Goal: Information Seeking & Learning: Learn about a topic

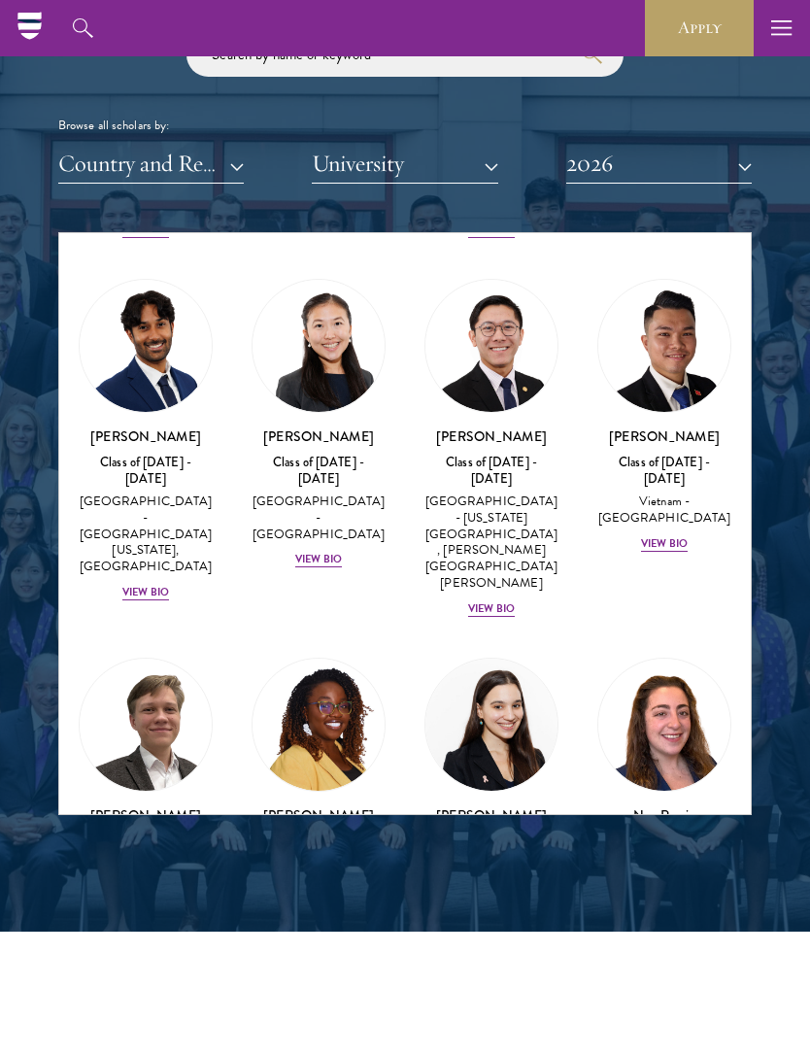
scroll to position [8832, 0]
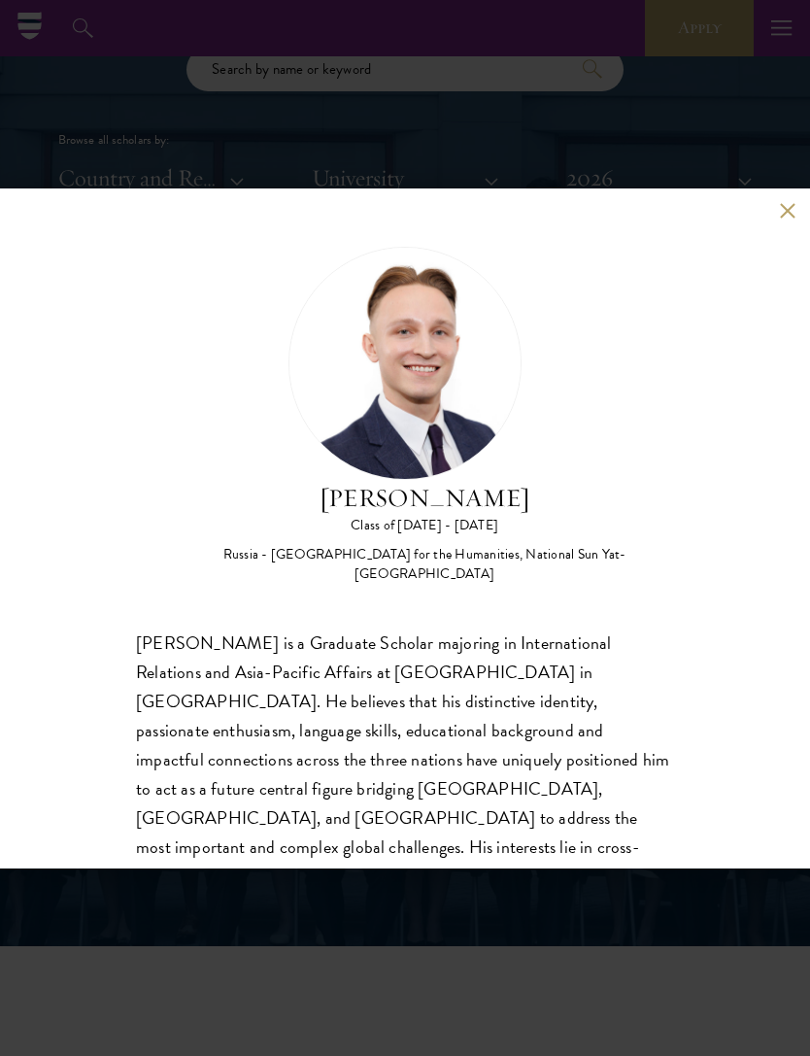
click at [40, 41] on div "[PERSON_NAME] Class of [DATE] - [DATE] [GEOGRAPHIC_DATA] - [GEOGRAPHIC_DATA] fo…" at bounding box center [405, 528] width 810 height 1056
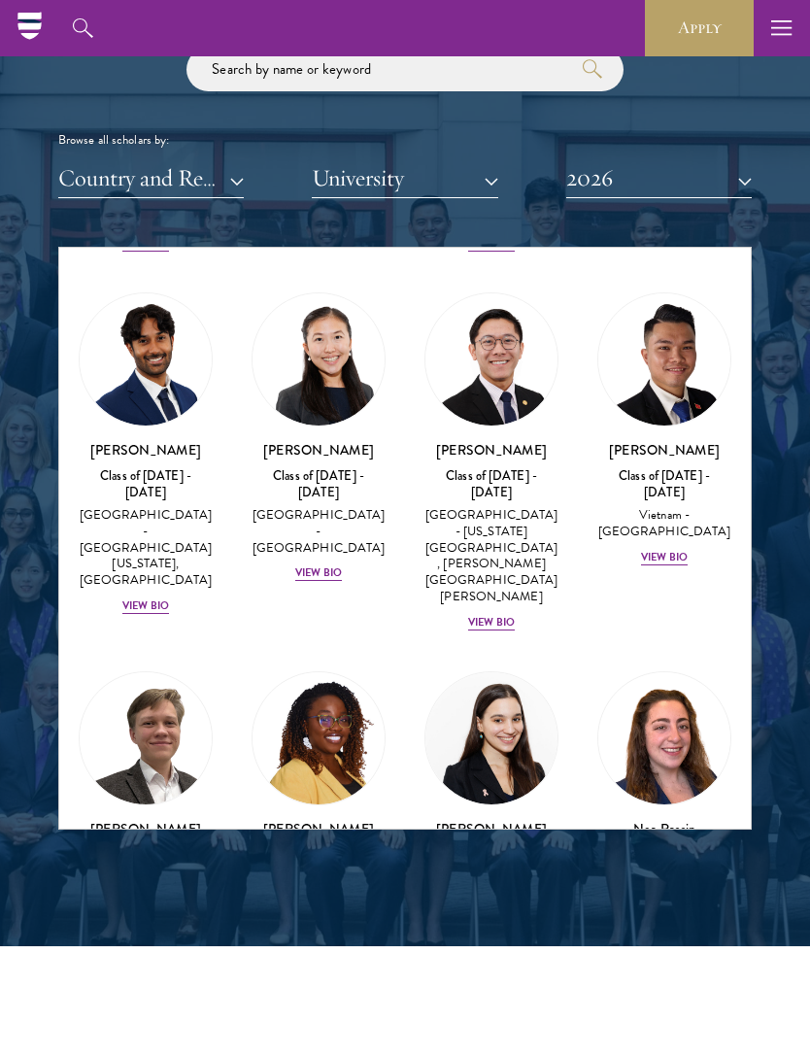
click at [142, 136] on div "Browse all scholars by:" at bounding box center [405, 140] width 694 height 20
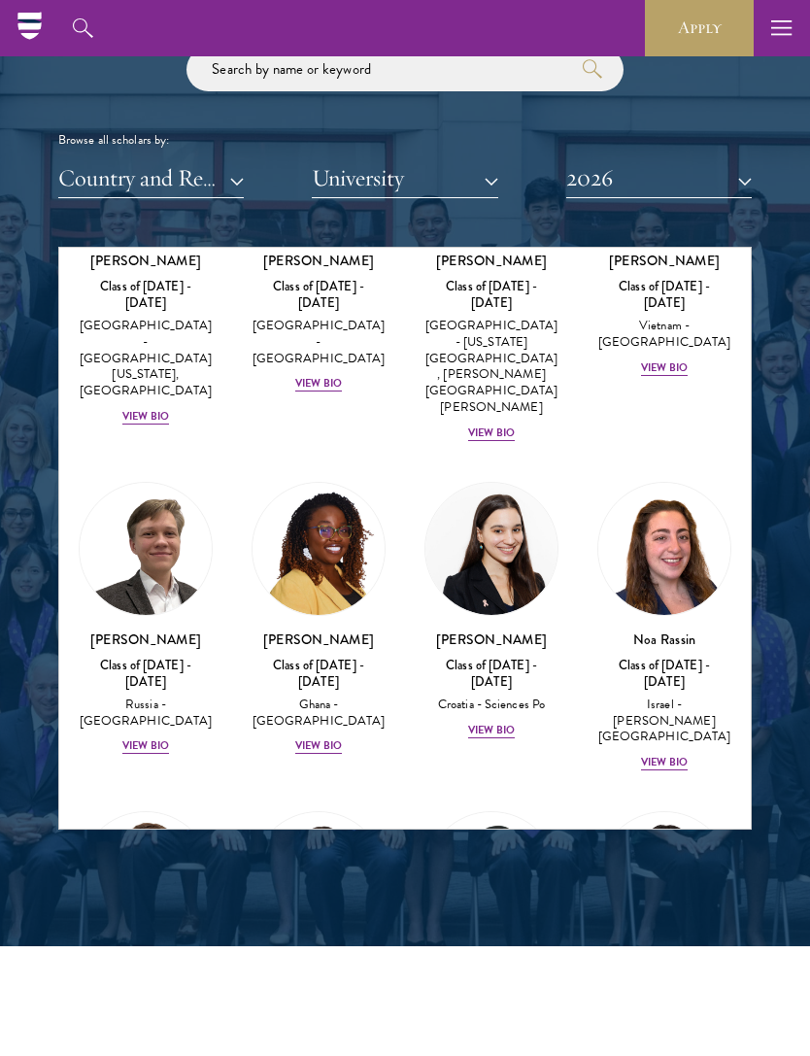
scroll to position [9023, 0]
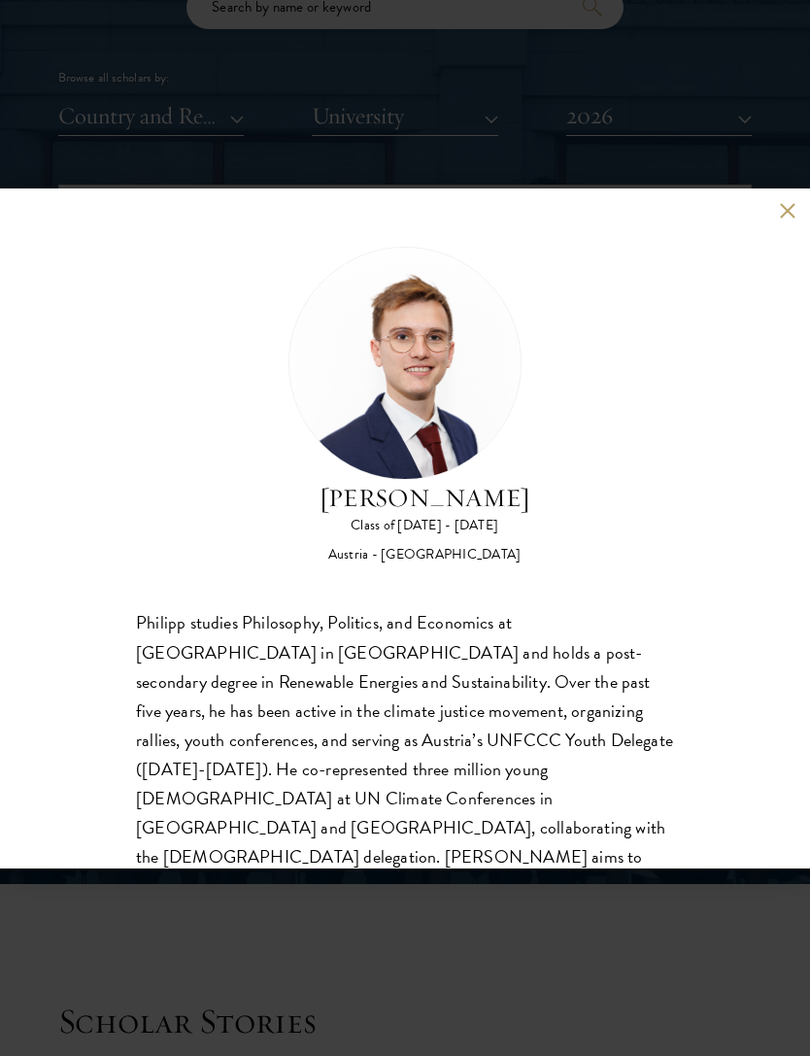
click at [771, 210] on div "[PERSON_NAME] Class of [DATE] - [DATE] [GEOGRAPHIC_DATA] - [GEOGRAPHIC_DATA] [P…" at bounding box center [405, 528] width 810 height 680
click at [791, 214] on button at bounding box center [787, 211] width 17 height 17
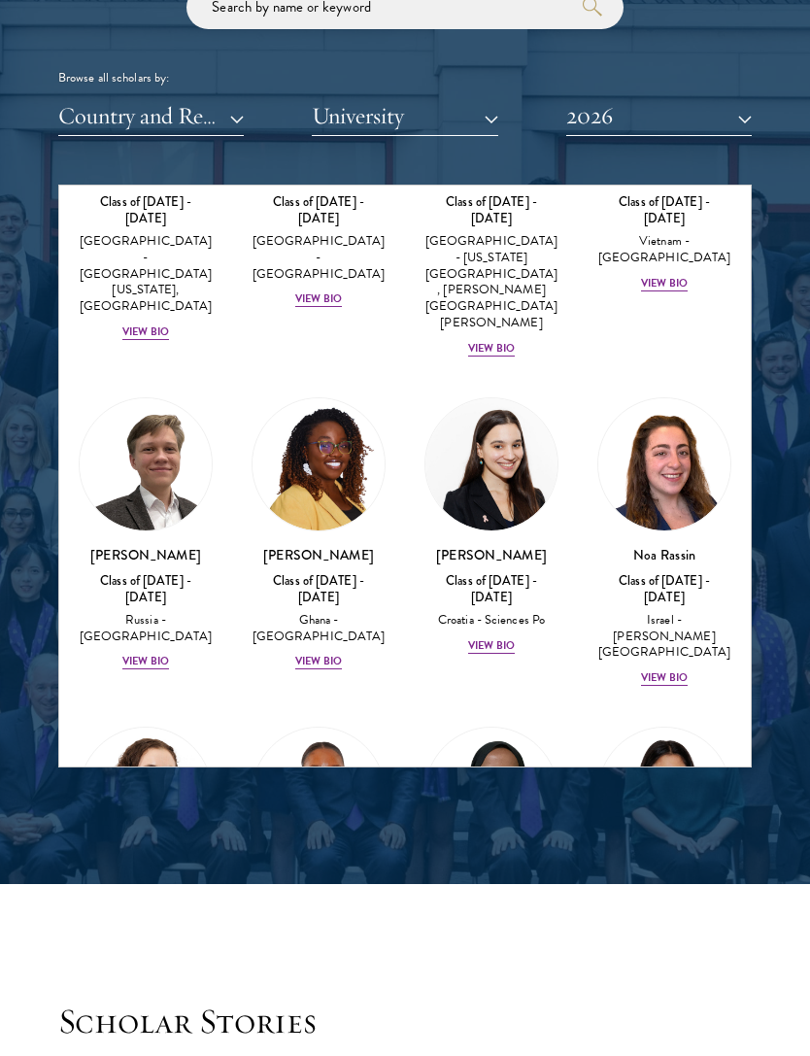
scroll to position [9048, 0]
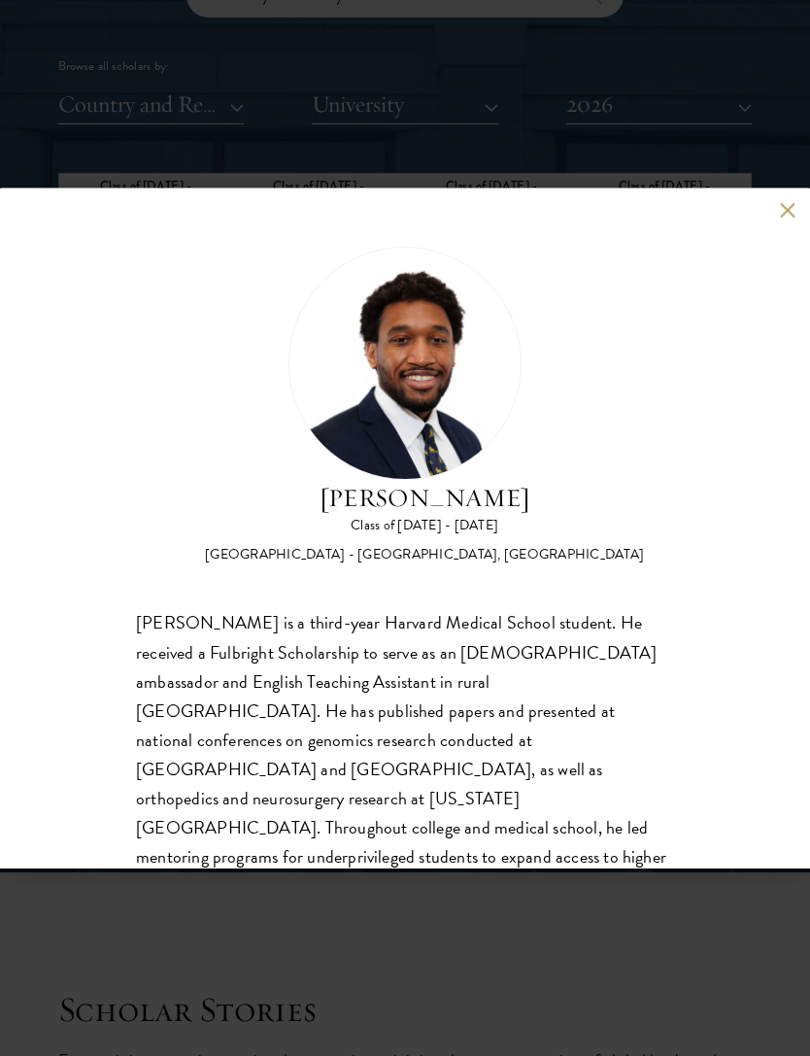
click at [781, 220] on button at bounding box center [787, 211] width 17 height 17
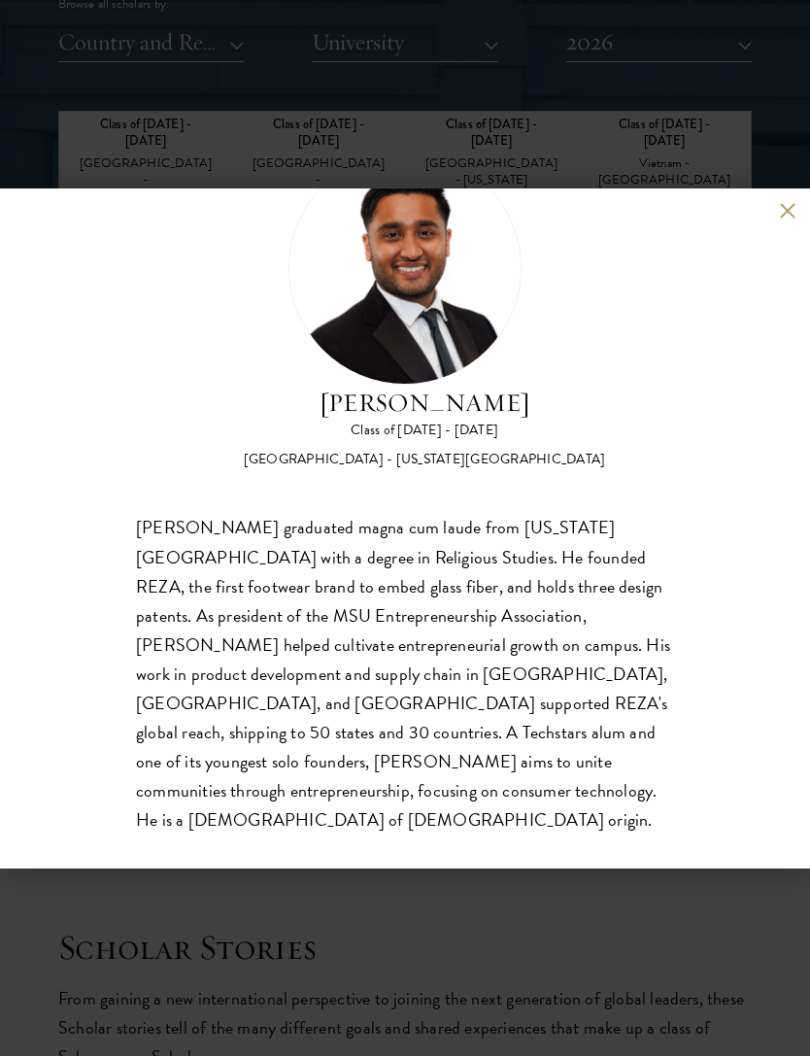
scroll to position [89, 0]
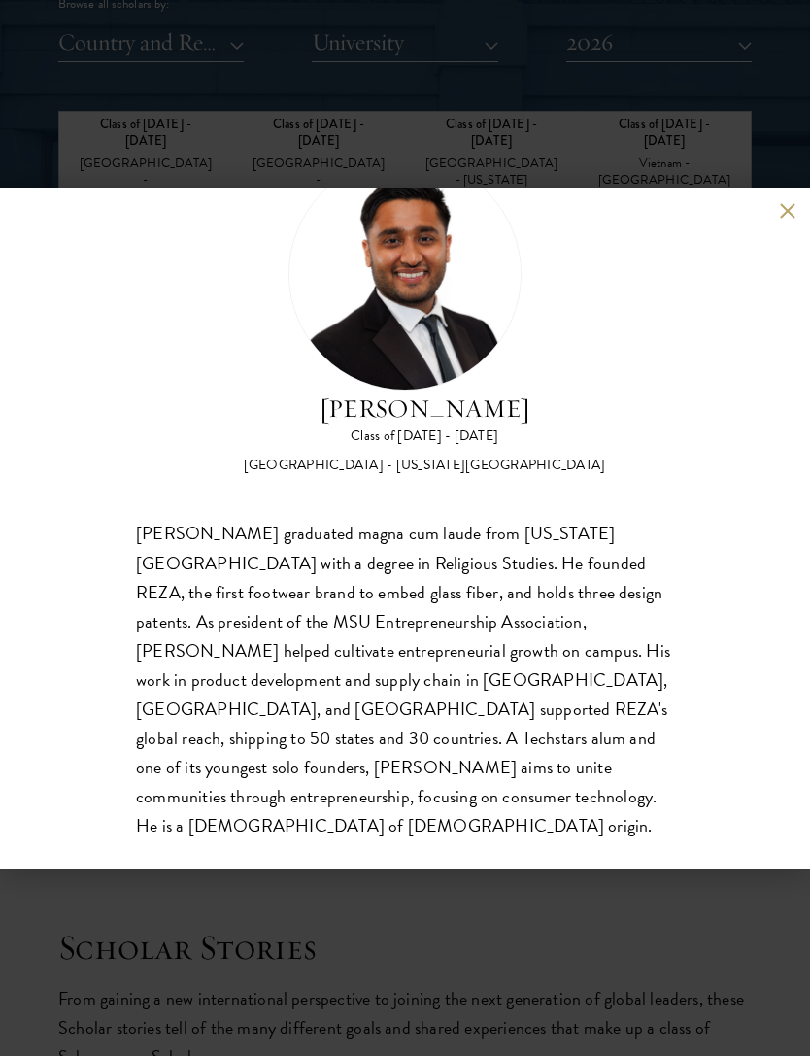
click at [102, 146] on div "[PERSON_NAME] Class of [DATE] - [DATE] [GEOGRAPHIC_DATA] - [US_STATE][GEOGRAPHI…" at bounding box center [405, 528] width 810 height 1056
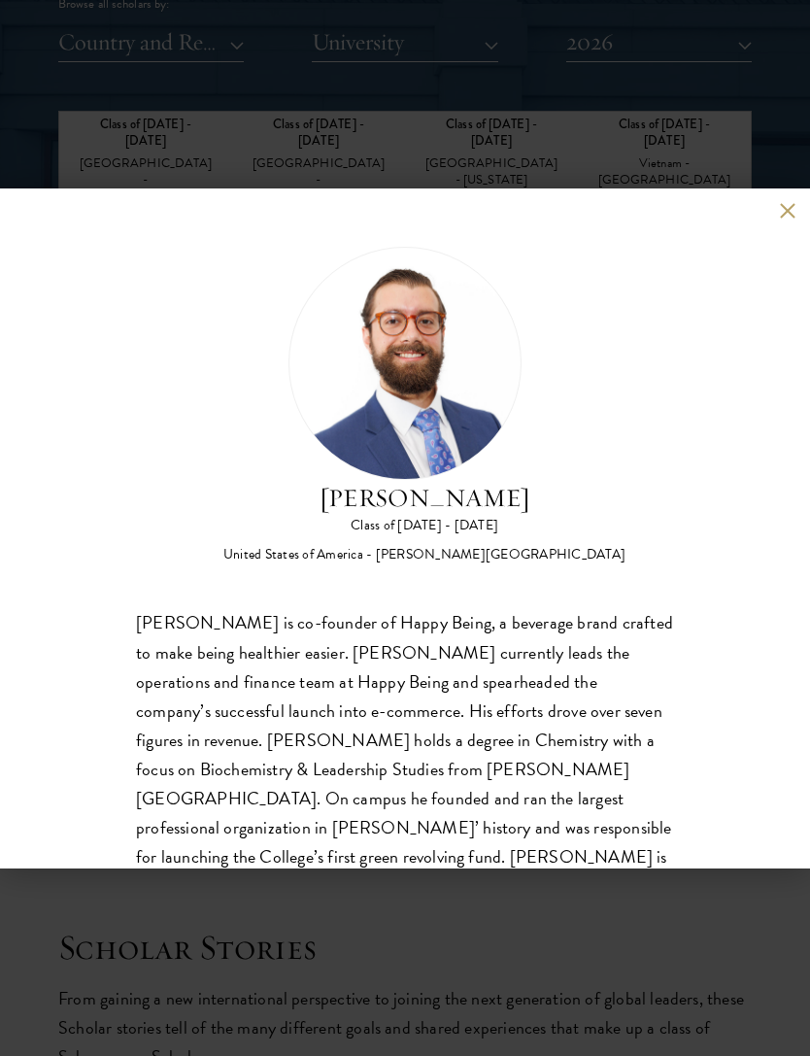
click at [649, 155] on div "[PERSON_NAME] Class of [DATE] - [DATE] [GEOGRAPHIC_DATA] - [PERSON_NAME][GEOGRA…" at bounding box center [405, 528] width 810 height 1056
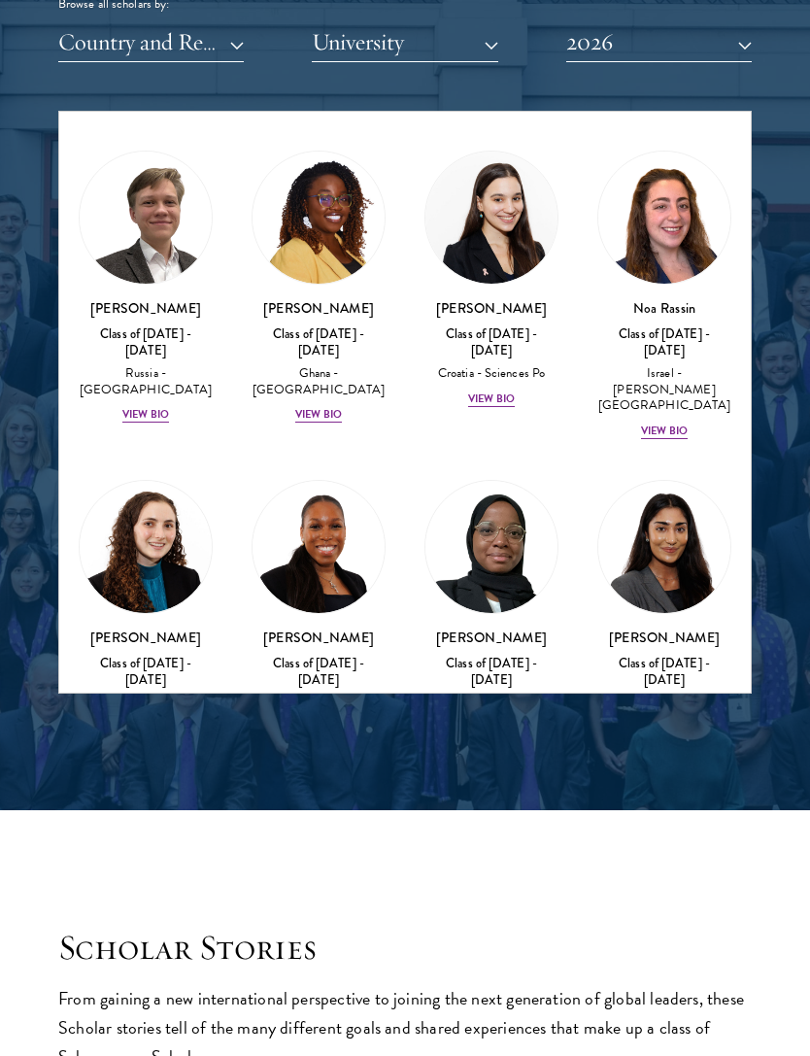
scroll to position [9219, 0]
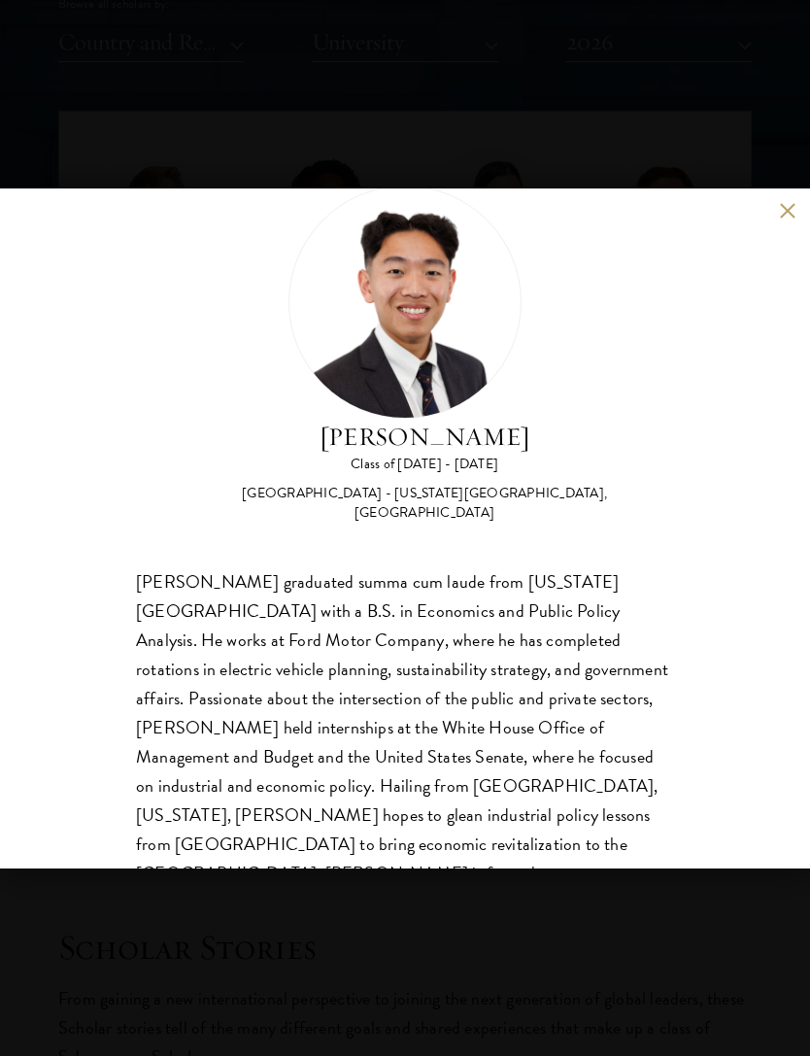
scroll to position [60, 0]
click at [771, 226] on div "[PERSON_NAME] Class of [DATE] - [DATE] [GEOGRAPHIC_DATA] - [US_STATE][GEOGRAPHI…" at bounding box center [405, 528] width 810 height 680
click at [779, 219] on button at bounding box center [787, 211] width 17 height 17
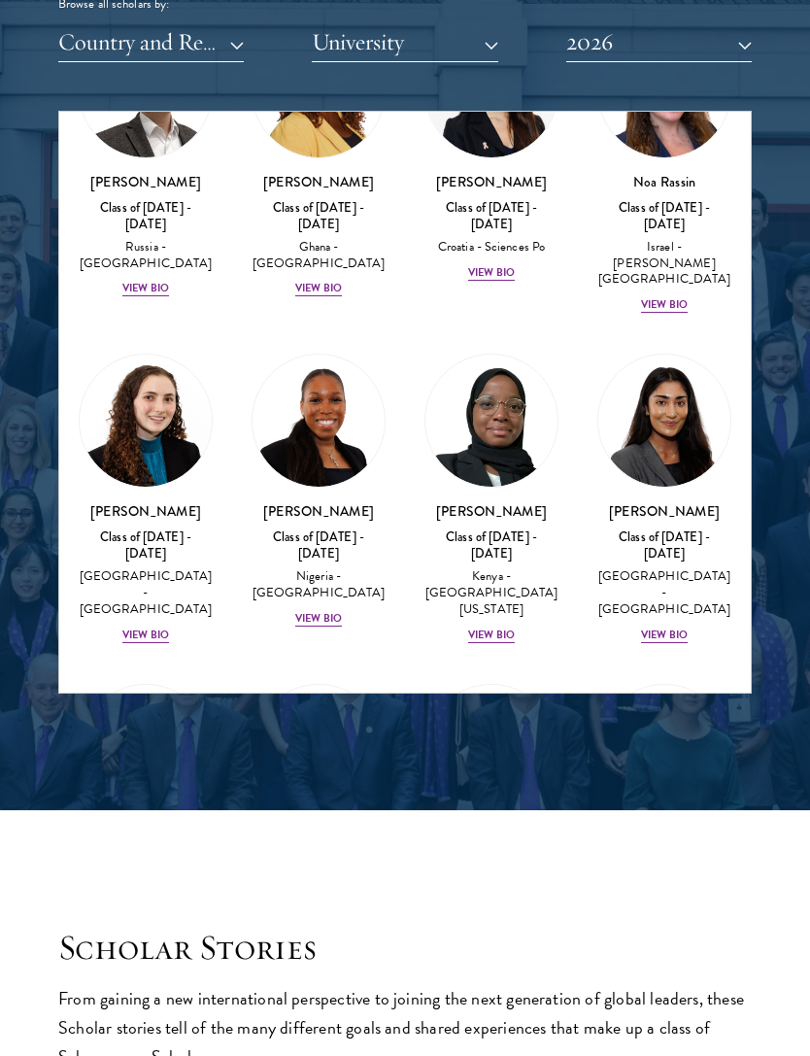
scroll to position [9345, 0]
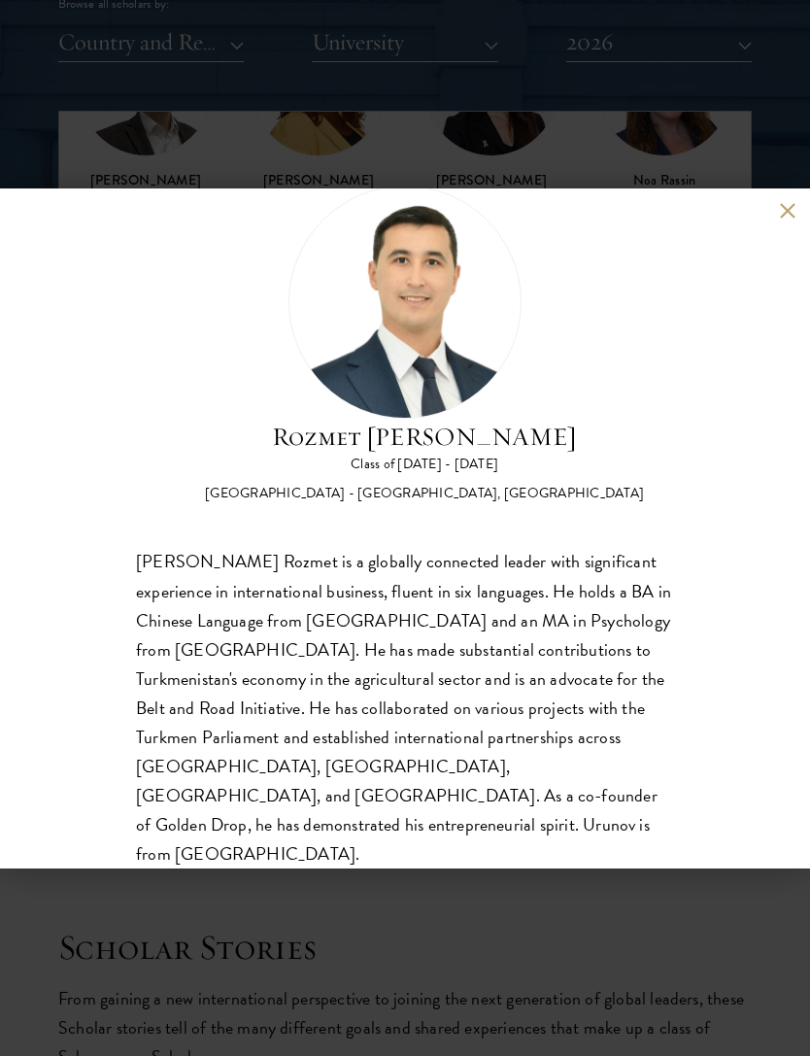
scroll to position [60, 0]
click at [784, 222] on div "Rozmet Urunov Class of [DATE] - [DATE] [GEOGRAPHIC_DATA] - [GEOGRAPHIC_DATA], […" at bounding box center [405, 528] width 810 height 680
click at [793, 205] on button at bounding box center [787, 211] width 17 height 17
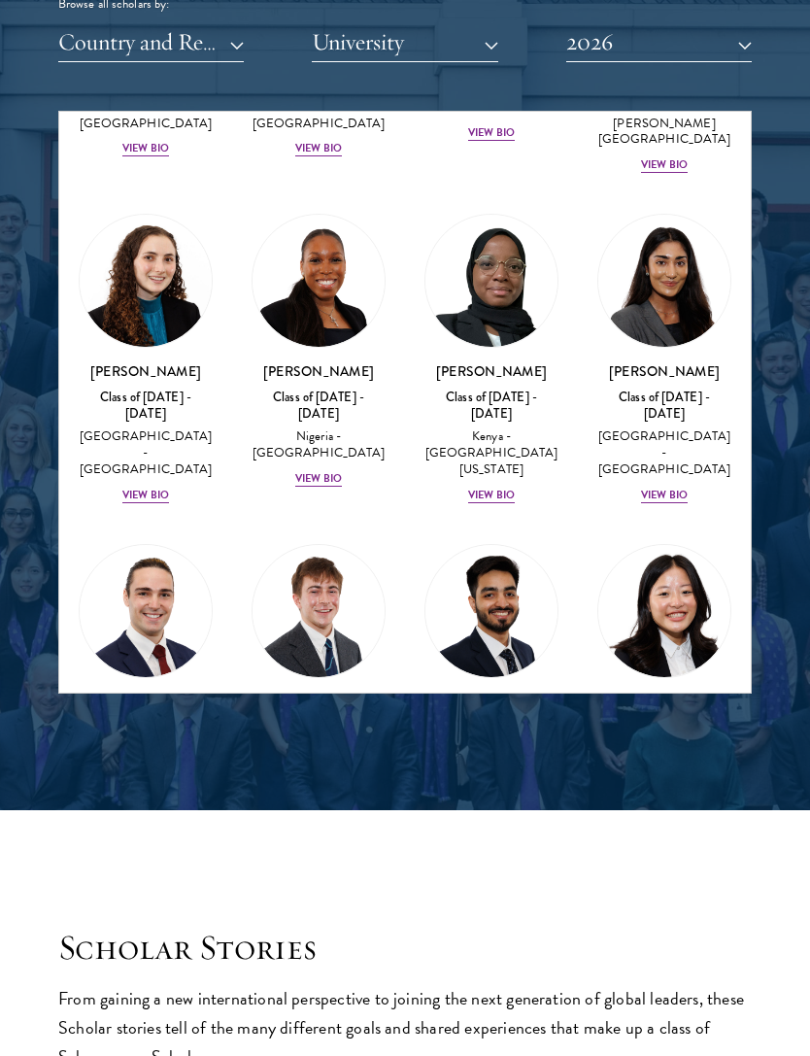
scroll to position [9478, 0]
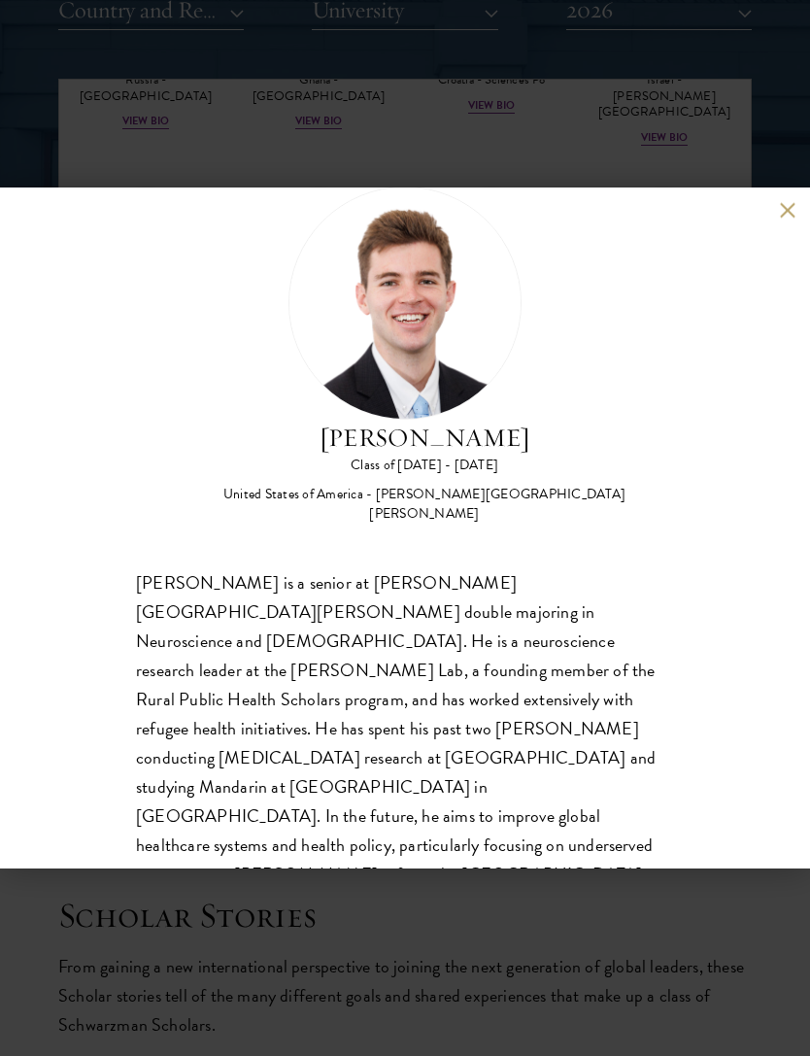
scroll to position [2428, 0]
click at [779, 220] on button at bounding box center [787, 211] width 17 height 17
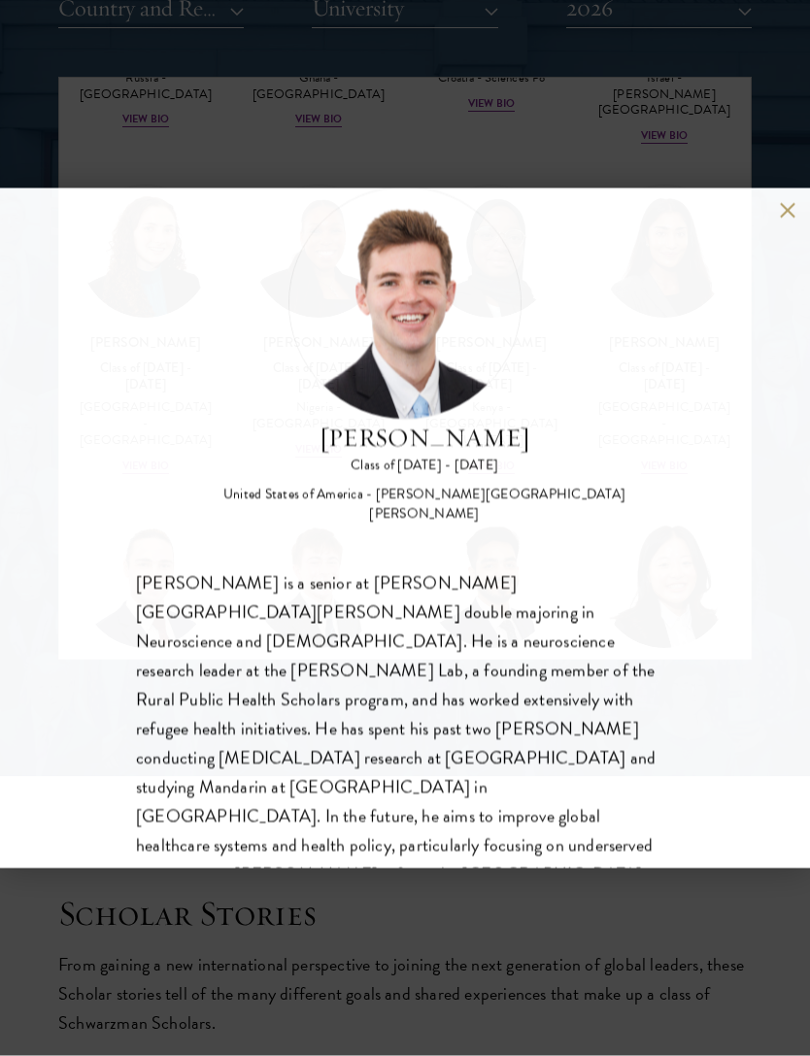
scroll to position [2429, 0]
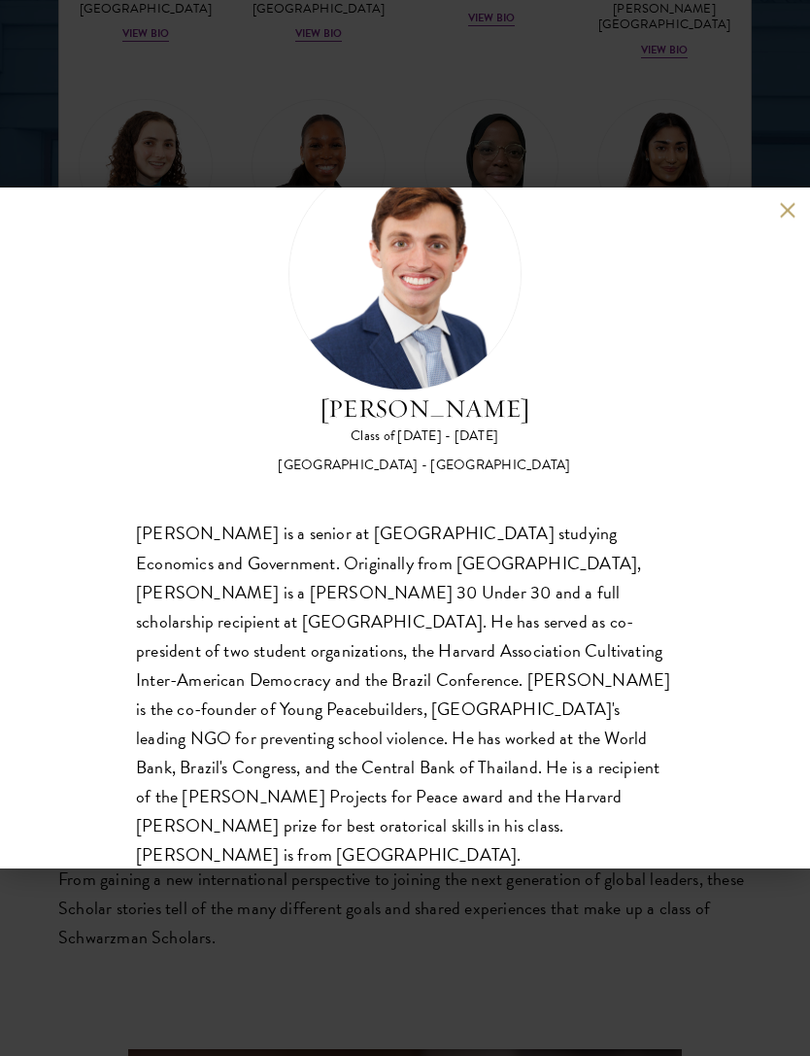
scroll to position [2514, 0]
click at [784, 220] on button at bounding box center [787, 211] width 17 height 17
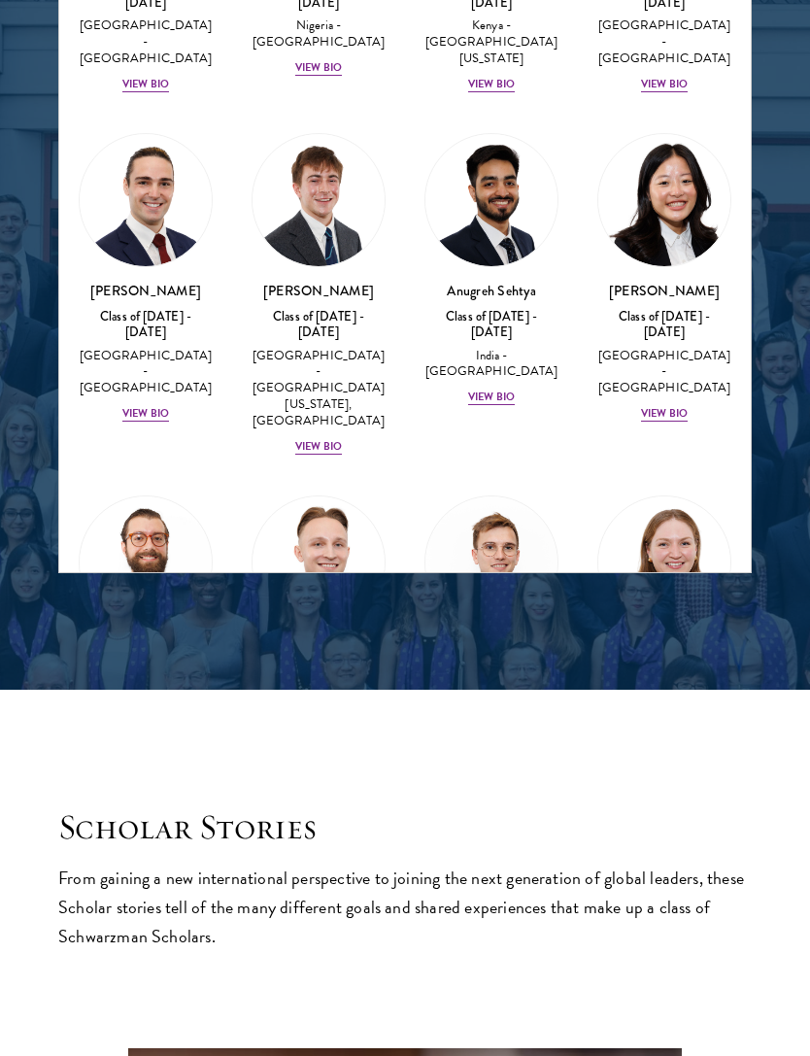
scroll to position [9775, 0]
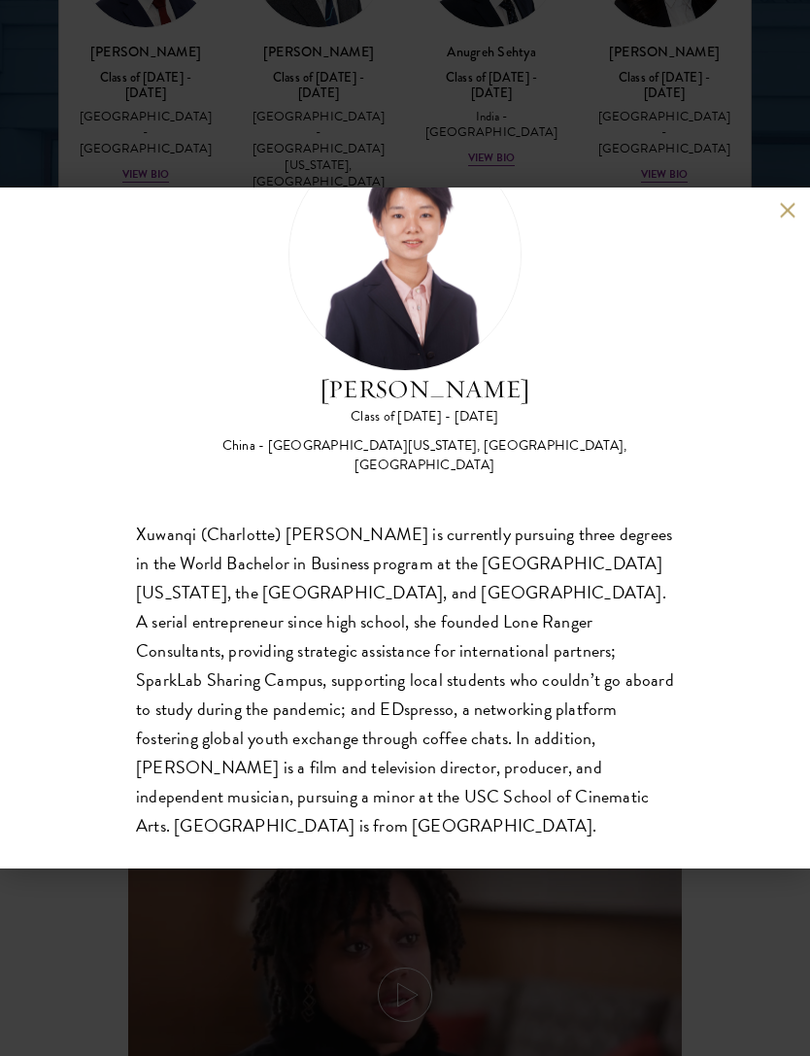
scroll to position [2756, 0]
click at [794, 220] on button at bounding box center [787, 211] width 17 height 17
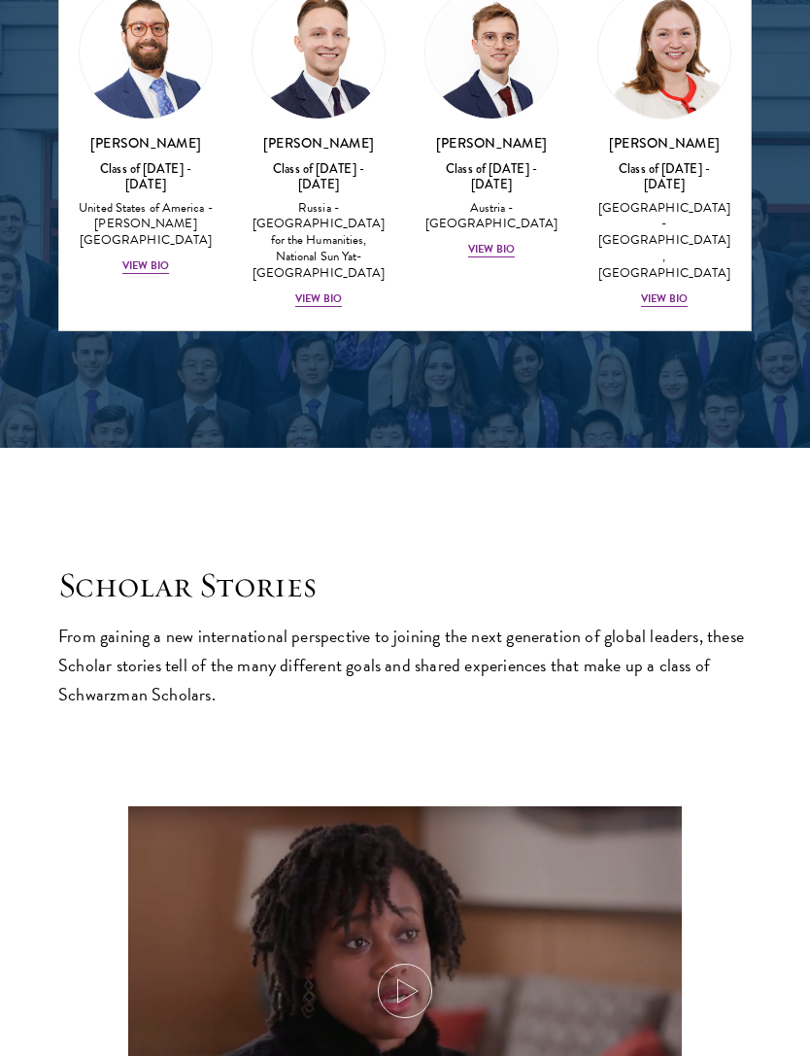
scroll to position [10041, 0]
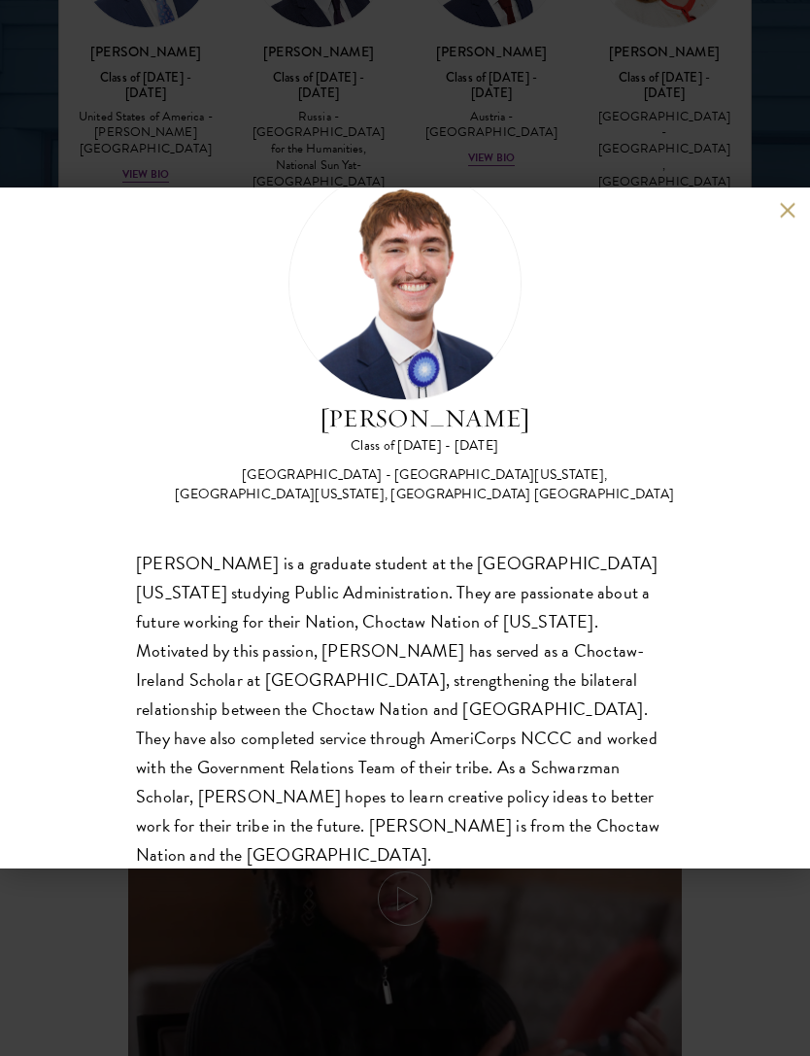
scroll to position [2849, 0]
click at [783, 220] on button at bounding box center [787, 211] width 17 height 17
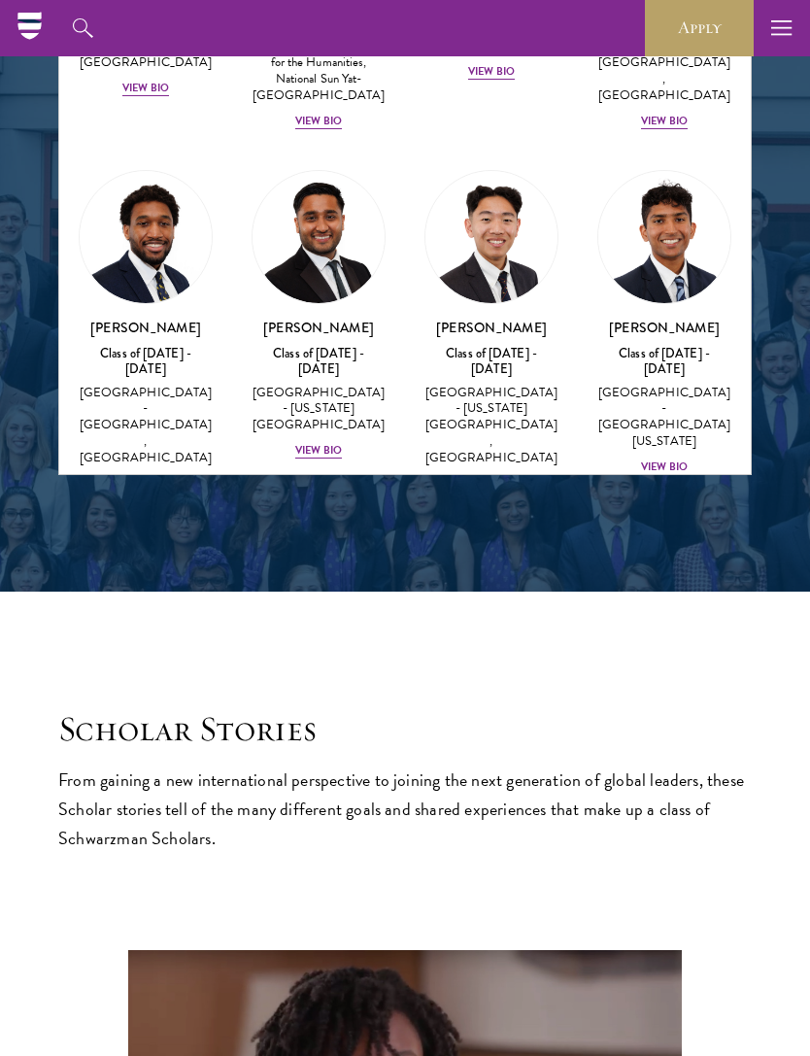
scroll to position [10364, 0]
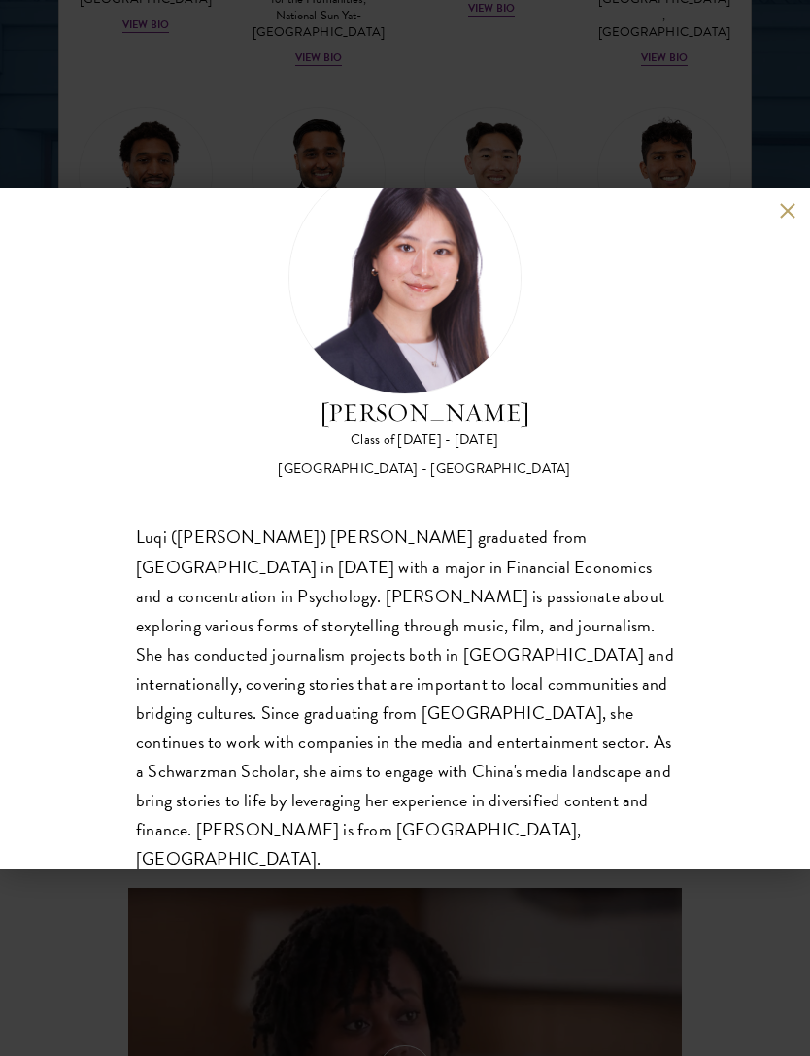
scroll to position [87, 0]
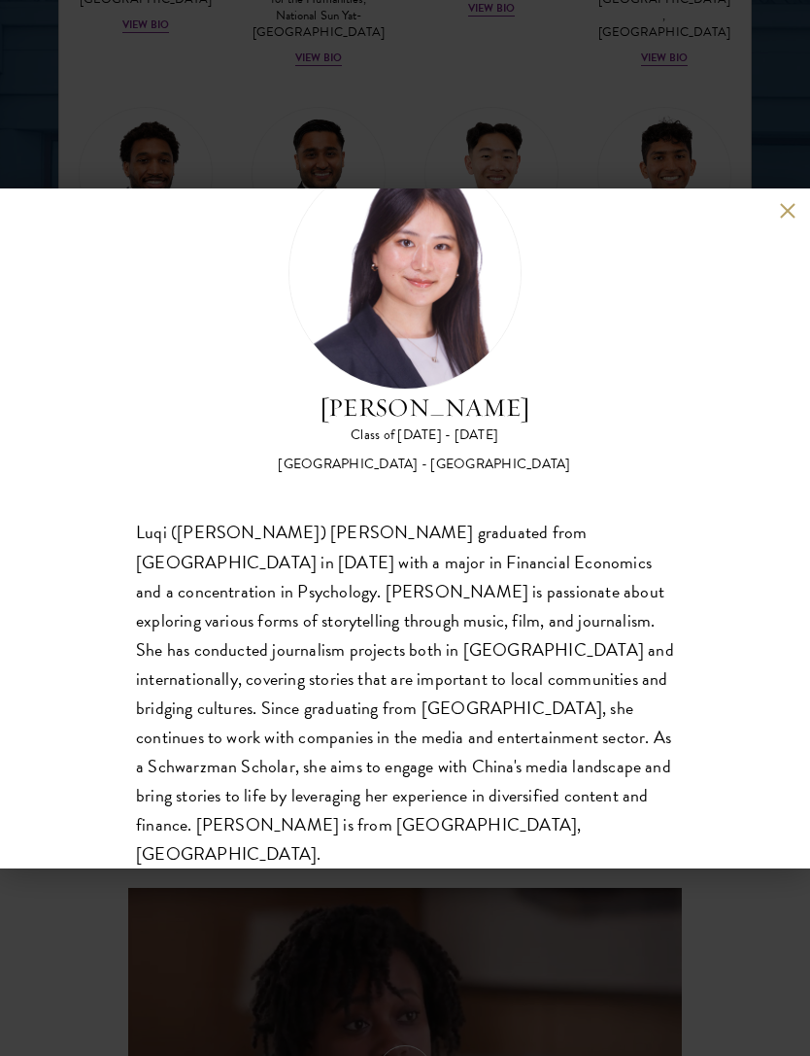
click at [786, 219] on button at bounding box center [787, 211] width 17 height 17
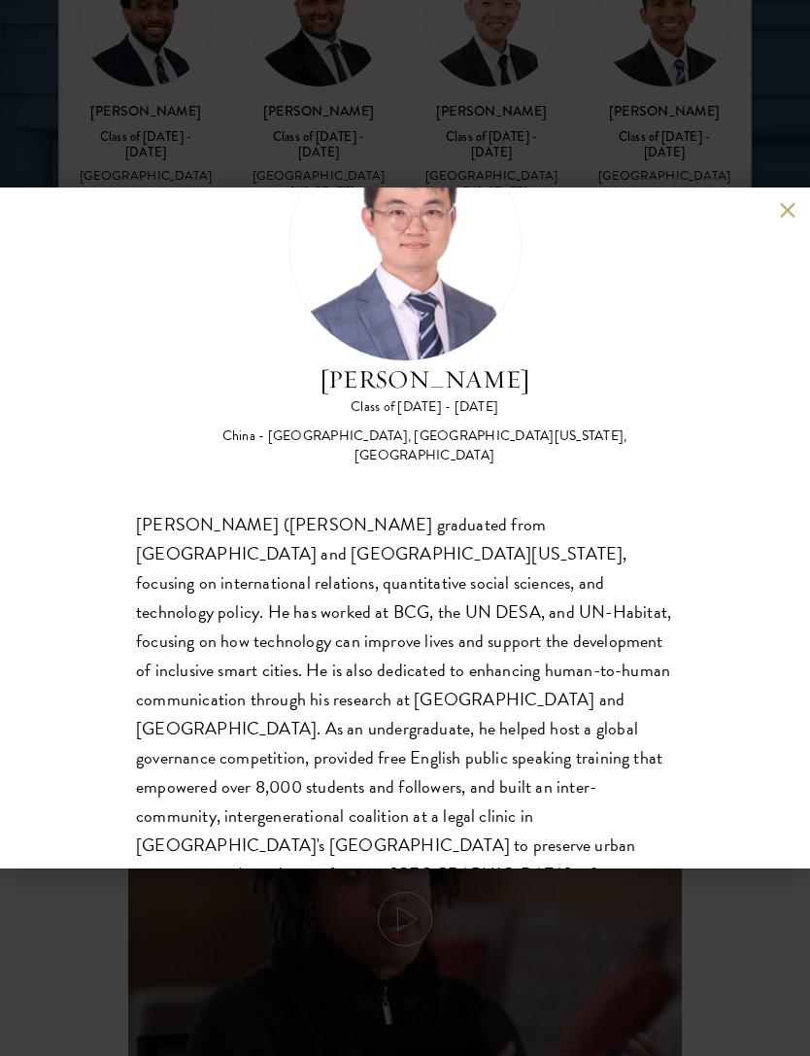
scroll to position [2829, 0]
click at [692, 128] on div "[PERSON_NAME] Class of [DATE] - [DATE] [GEOGRAPHIC_DATA] - [GEOGRAPHIC_DATA], […" at bounding box center [405, 528] width 810 height 1056
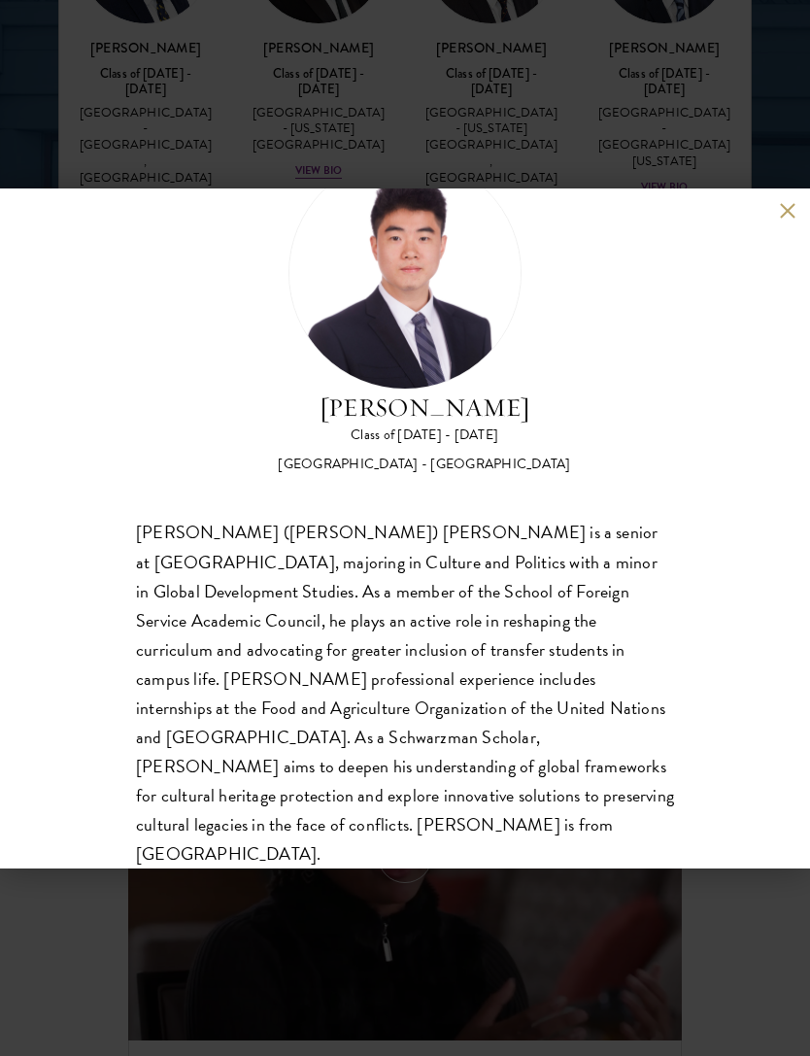
scroll to position [89, 0]
click at [780, 205] on button at bounding box center [787, 211] width 17 height 17
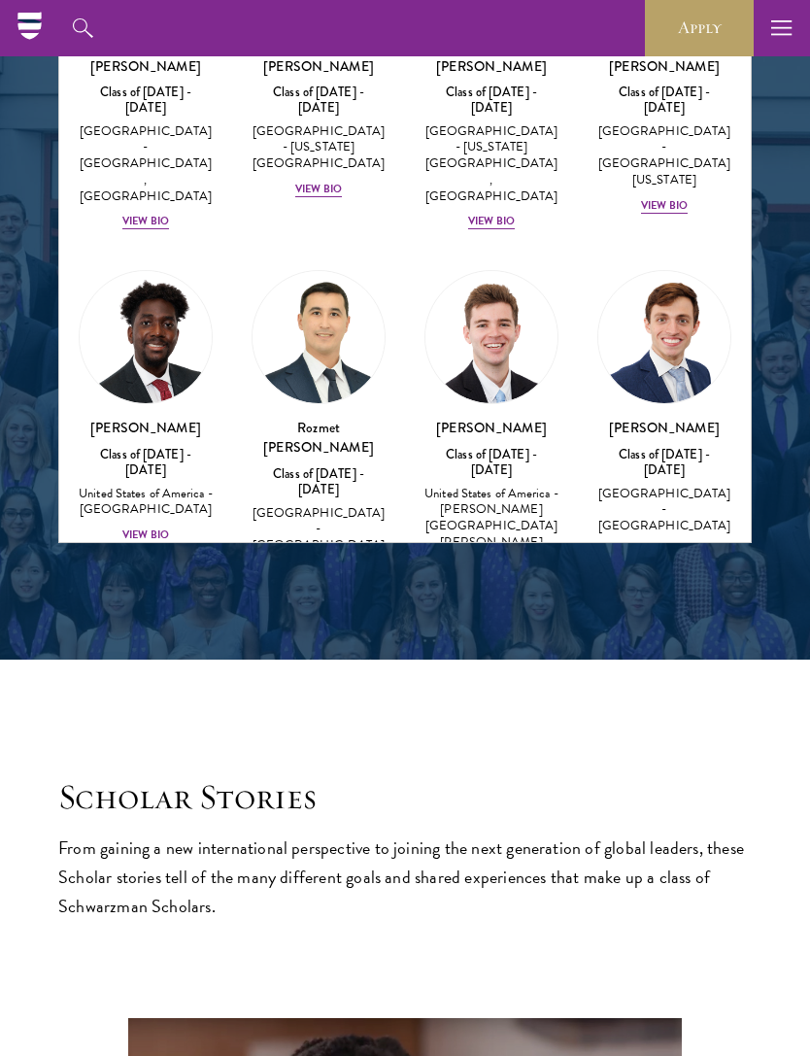
scroll to position [10695, 0]
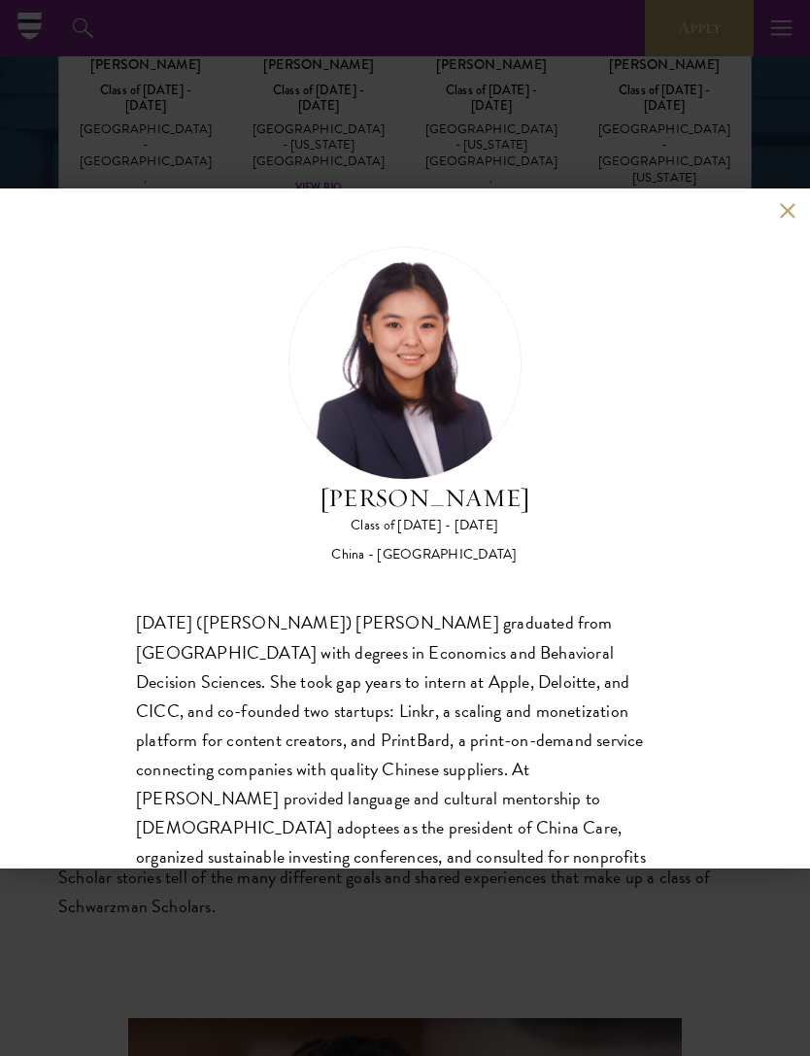
click at [792, 206] on button at bounding box center [787, 211] width 17 height 17
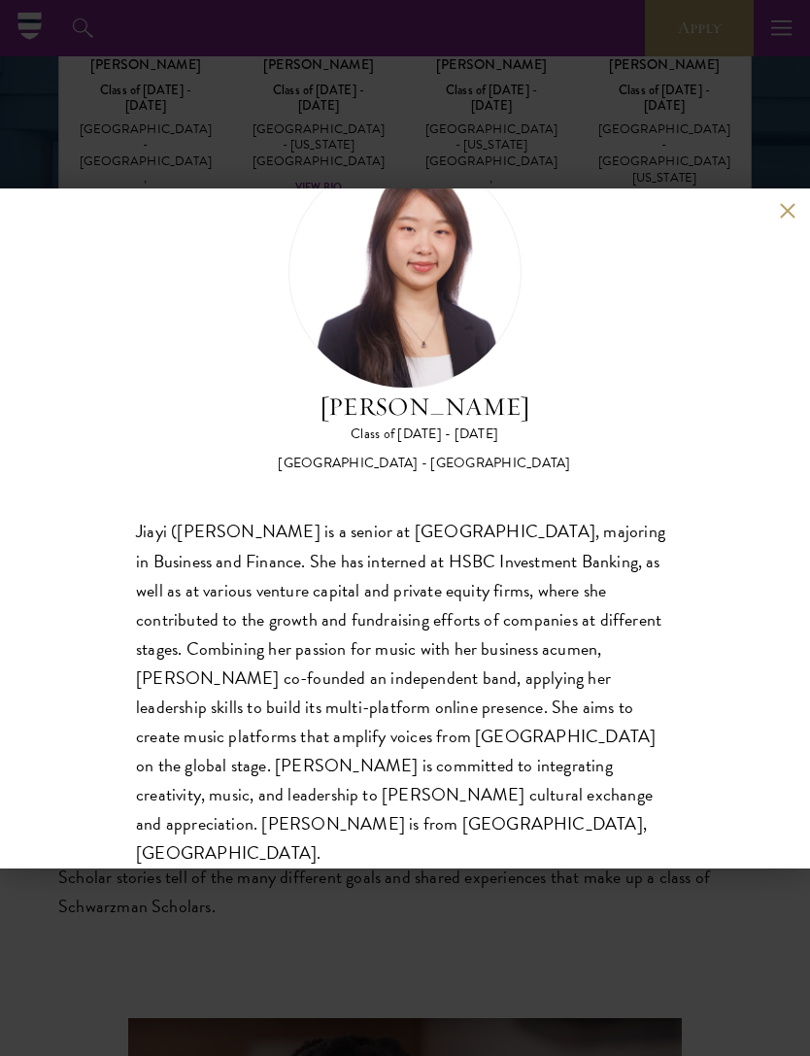
scroll to position [89, 0]
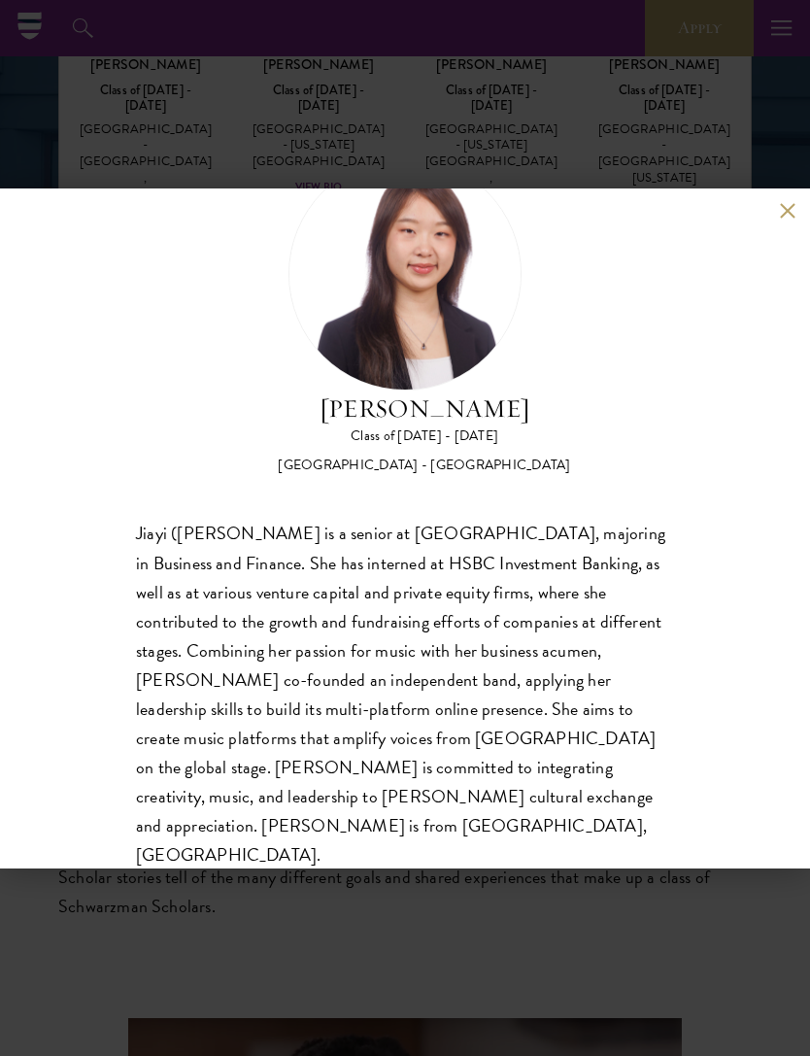
click at [789, 207] on button at bounding box center [787, 211] width 17 height 17
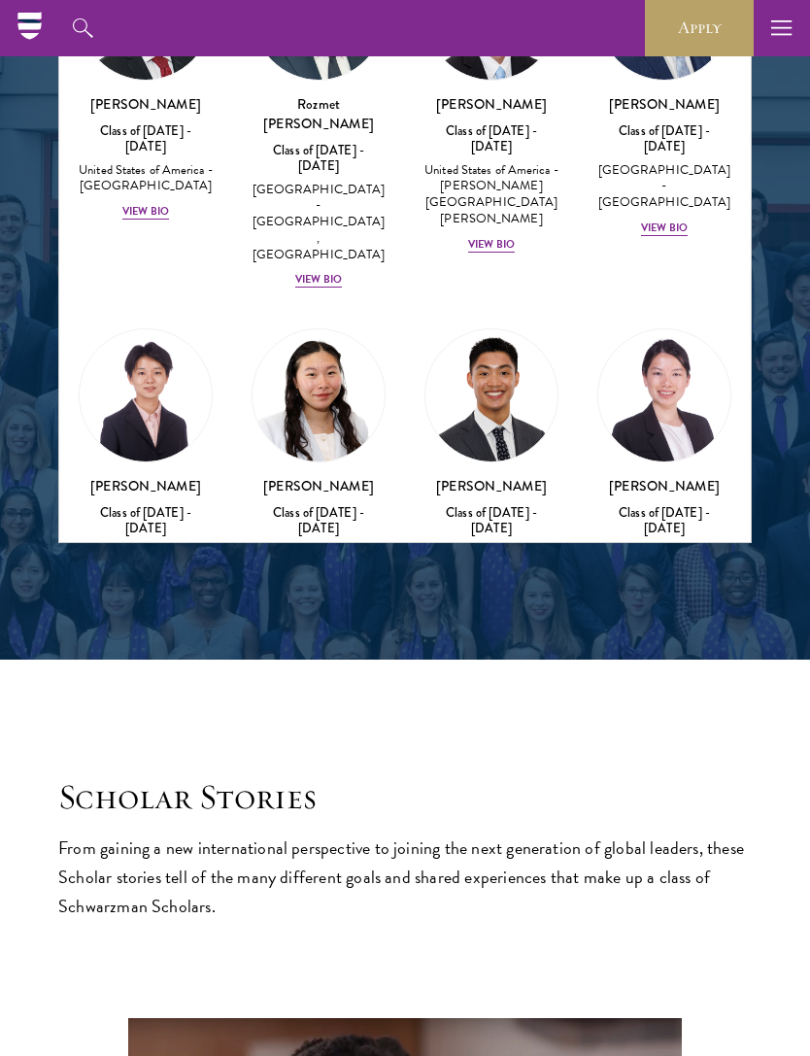
scroll to position [11015, 0]
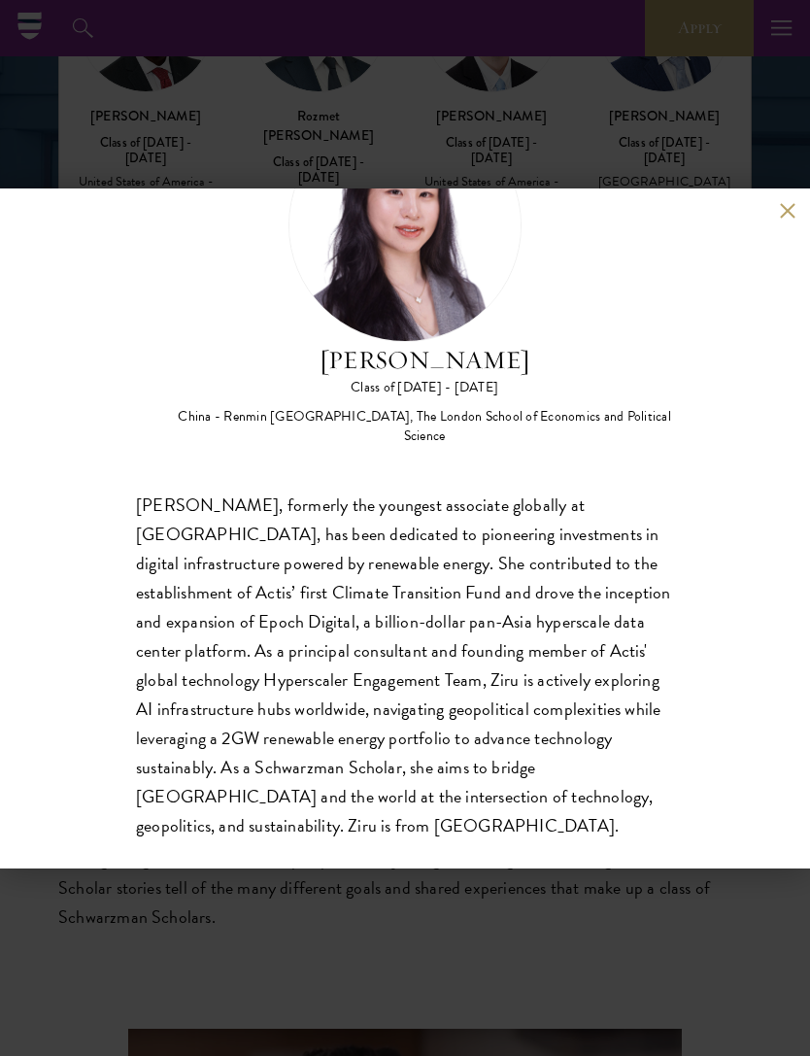
scroll to position [2532, 0]
click at [793, 220] on button at bounding box center [787, 211] width 17 height 17
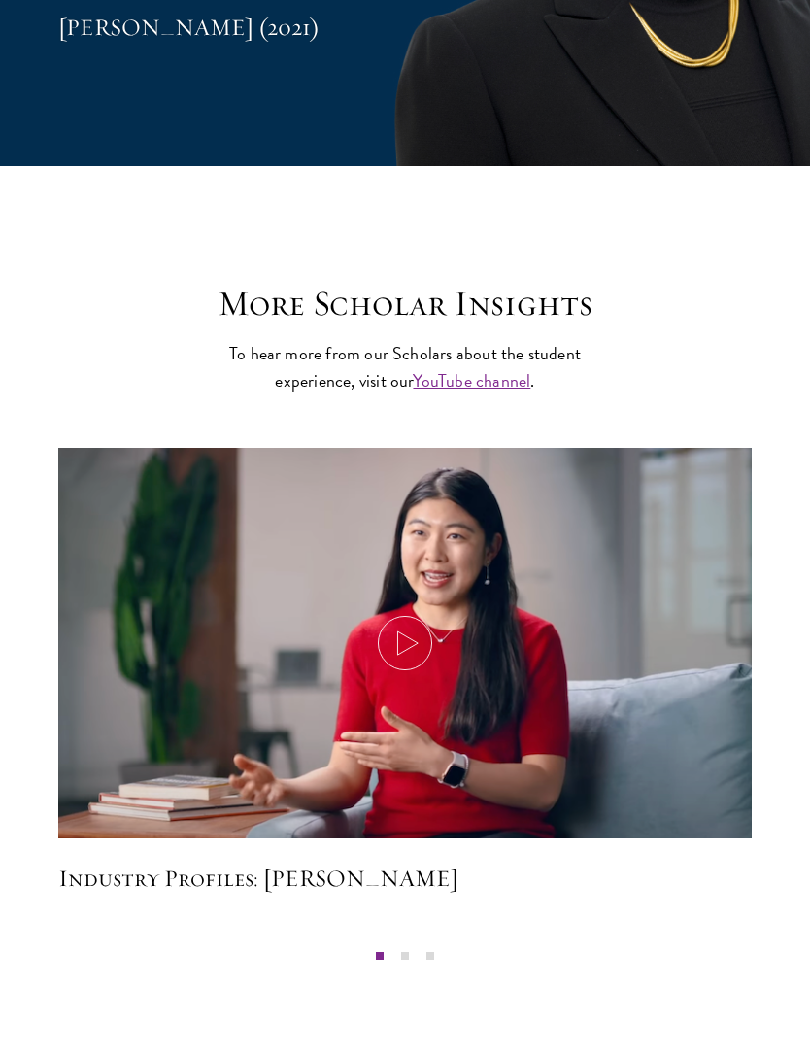
scroll to position [5841, 0]
